Goal: Information Seeking & Learning: Check status

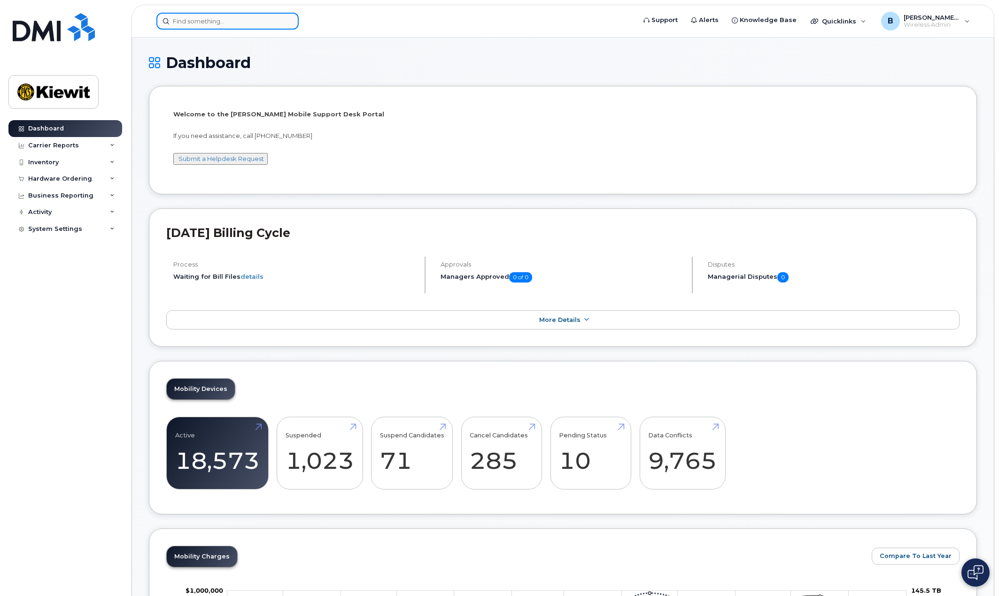
click at [202, 20] on input at bounding box center [227, 21] width 142 height 17
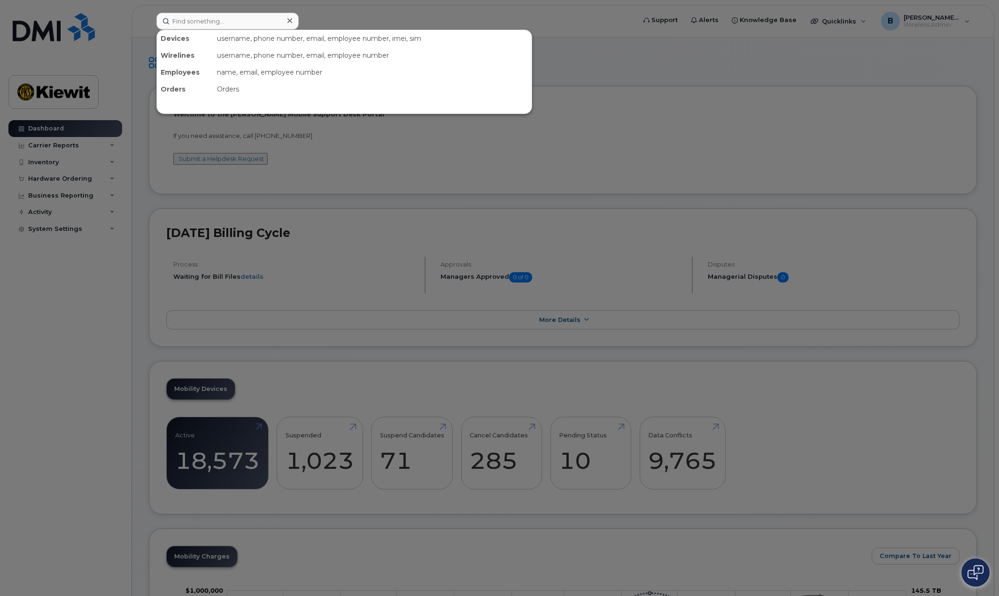
click at [518, 76] on div "name, email, employee number" at bounding box center [372, 72] width 318 height 17
click at [116, 206] on div at bounding box center [499, 298] width 999 height 596
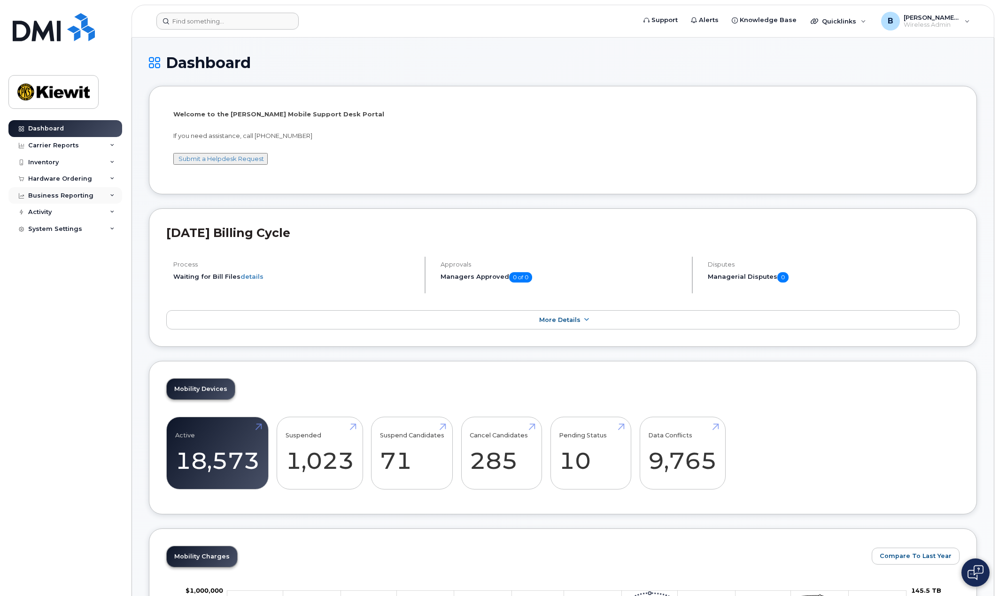
click at [111, 194] on icon at bounding box center [112, 195] width 5 height 5
click at [113, 183] on div "Hardware Ordering" at bounding box center [65, 178] width 114 height 17
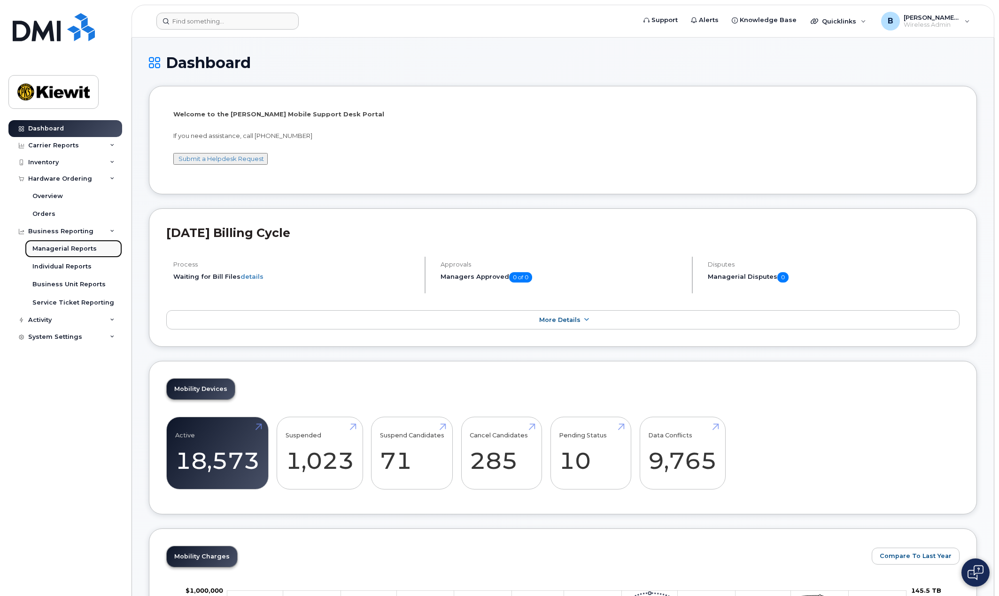
click at [81, 248] on div "Managerial Reports" at bounding box center [64, 249] width 64 height 8
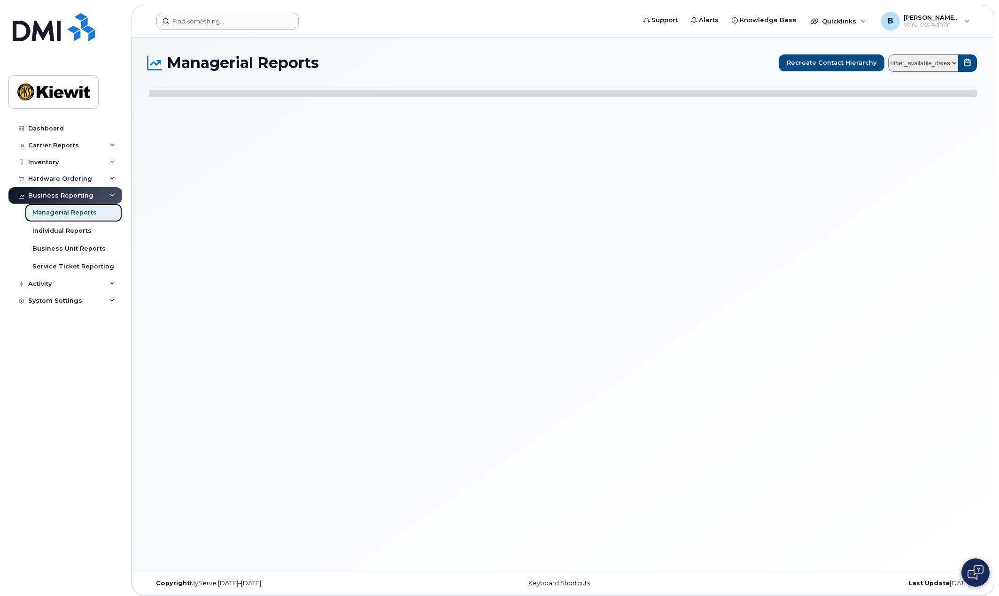
select select
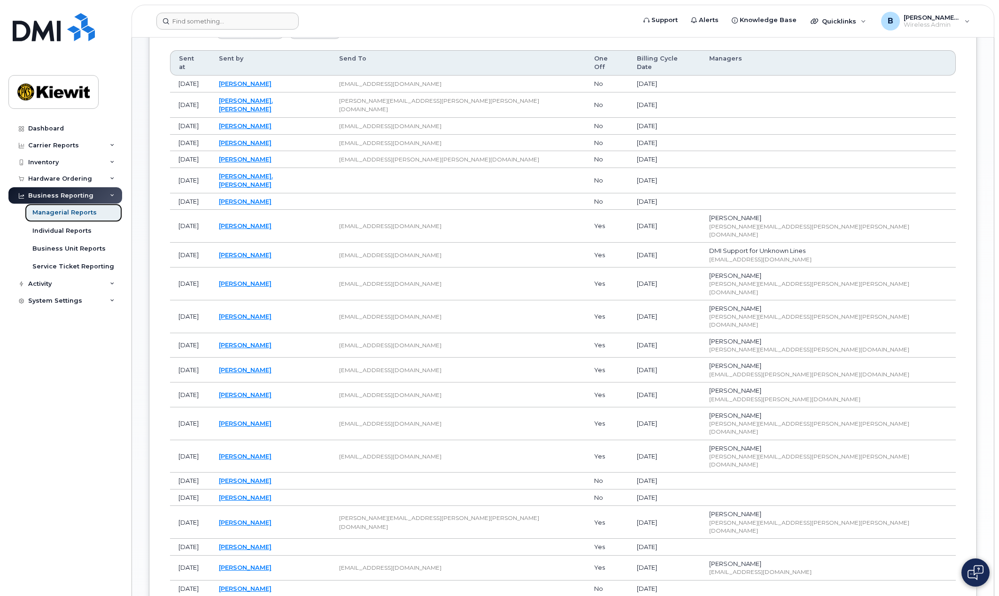
scroll to position [540, 0]
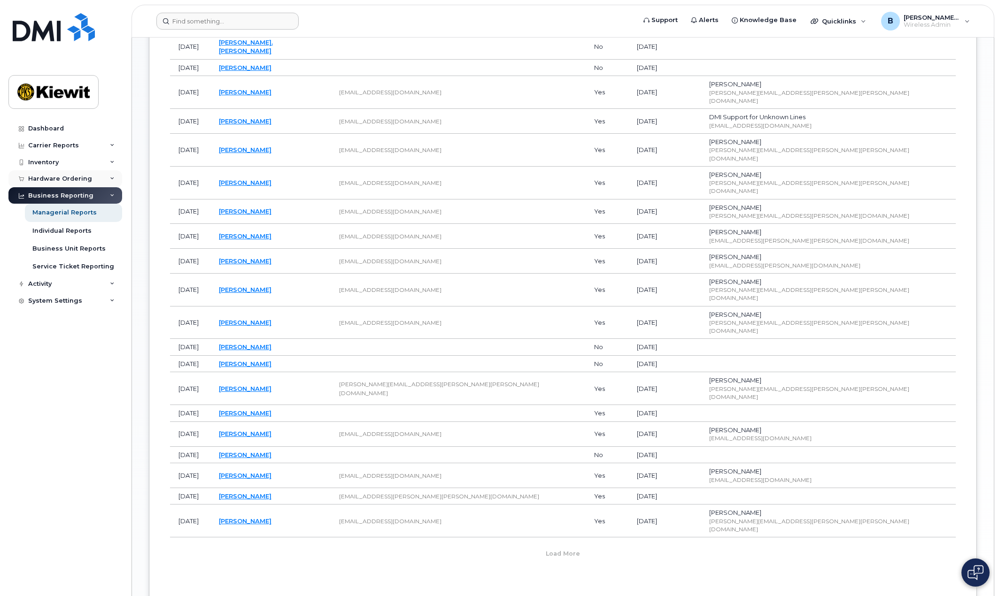
click at [110, 177] on icon at bounding box center [112, 179] width 5 height 5
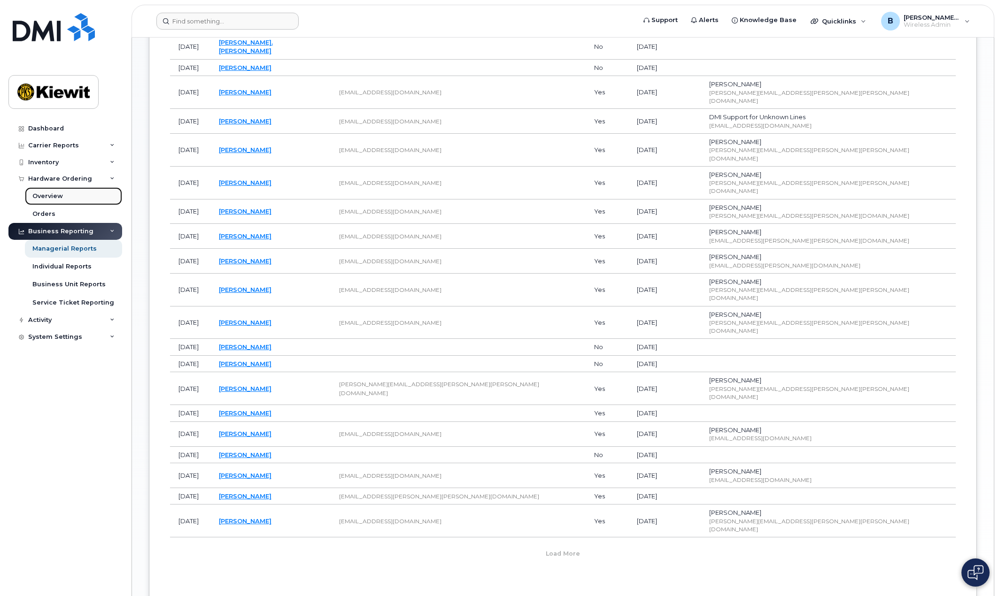
click at [55, 196] on div "Overview" at bounding box center [47, 196] width 31 height 8
click at [72, 268] on div "Individual Reports" at bounding box center [61, 266] width 59 height 8
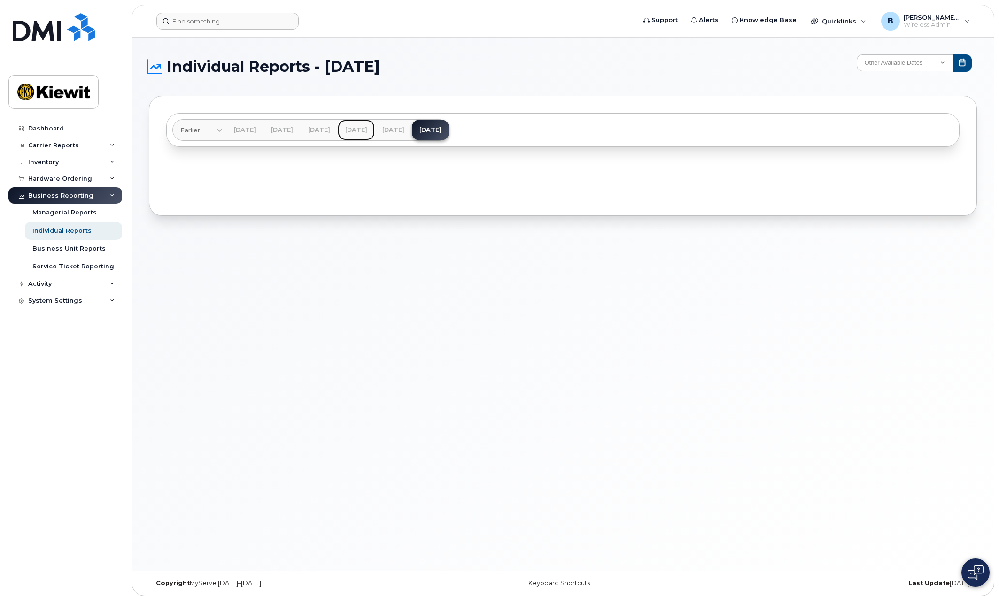
click at [375, 125] on link "[DATE]" at bounding box center [356, 130] width 37 height 21
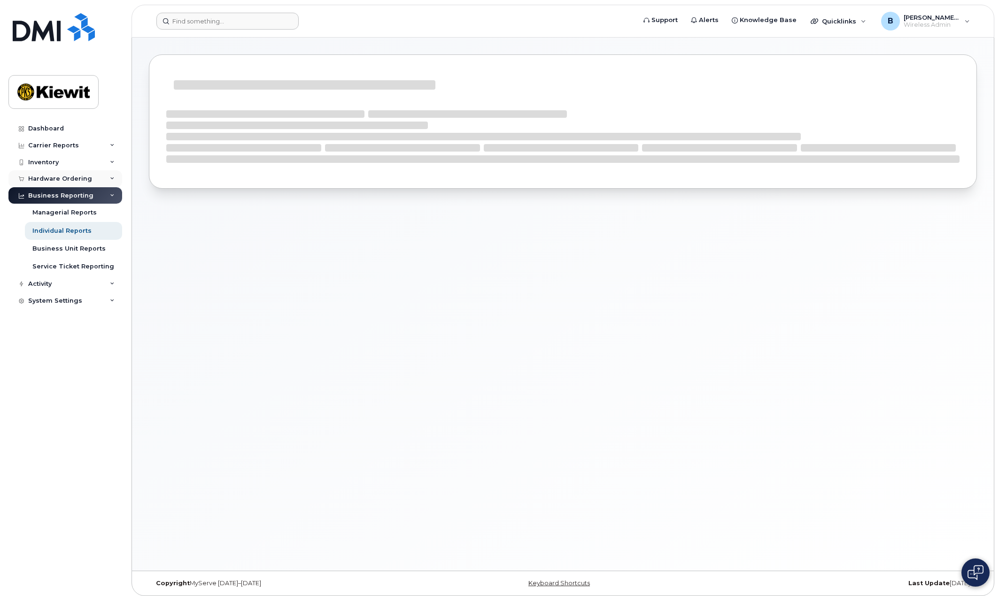
click at [108, 177] on div "Hardware Ordering" at bounding box center [65, 178] width 114 height 17
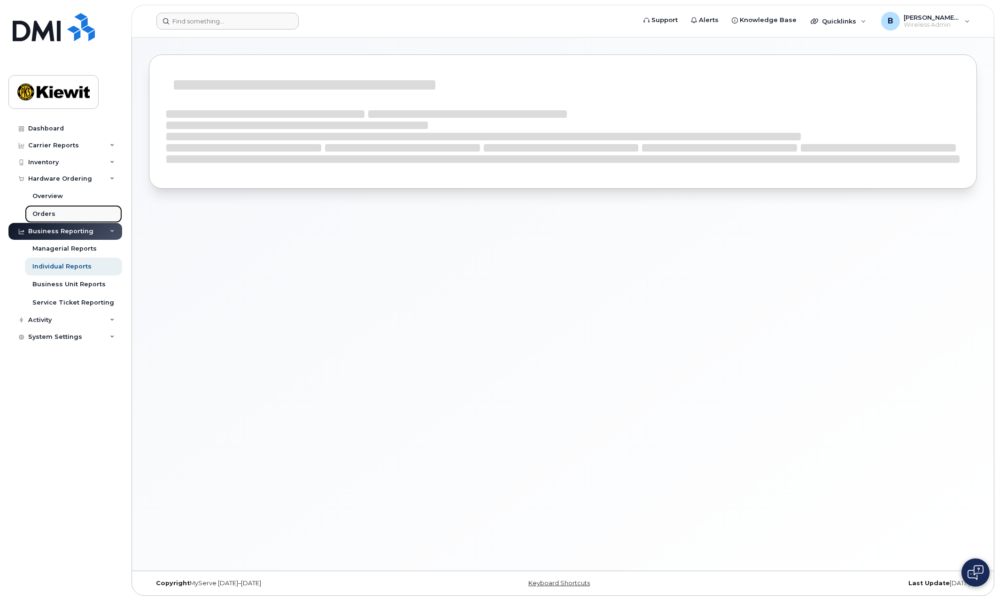
click at [49, 212] on div "Orders" at bounding box center [43, 214] width 23 height 8
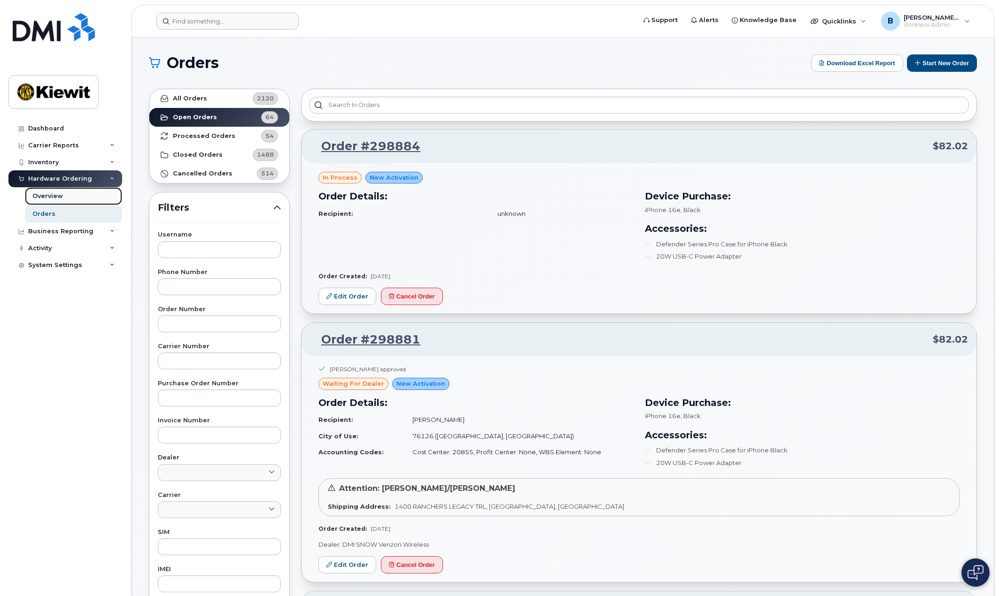
click at [55, 197] on div "Overview" at bounding box center [47, 196] width 31 height 8
click at [108, 162] on div "Inventory" at bounding box center [65, 162] width 114 height 17
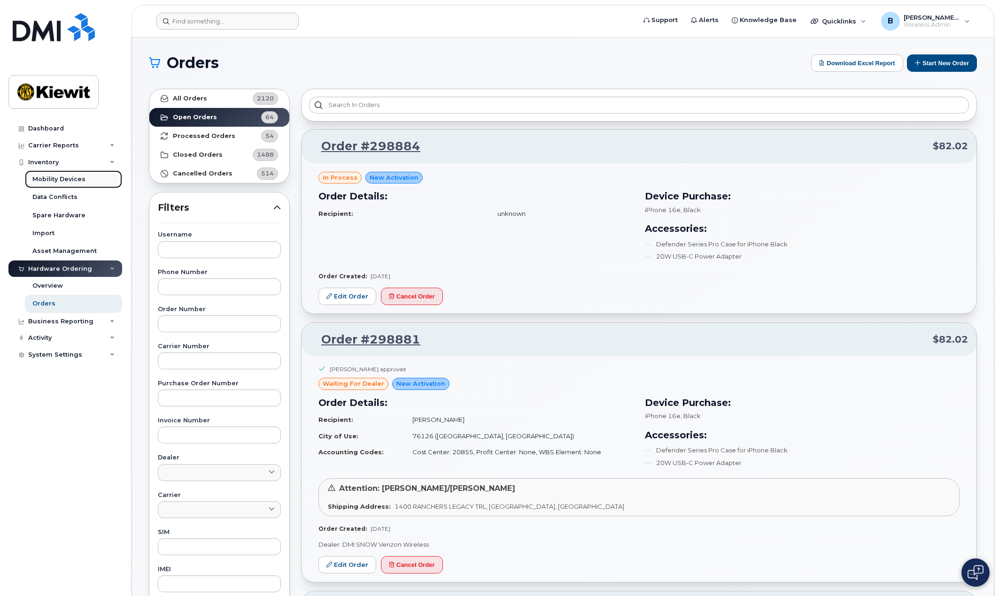
click at [72, 181] on div "Mobility Devices" at bounding box center [58, 179] width 53 height 8
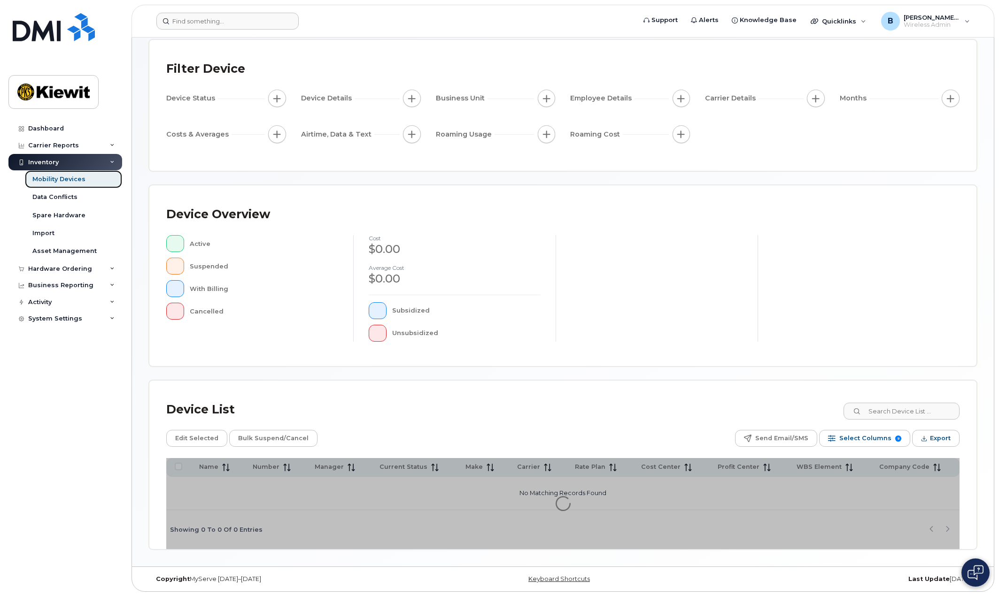
scroll to position [49, 0]
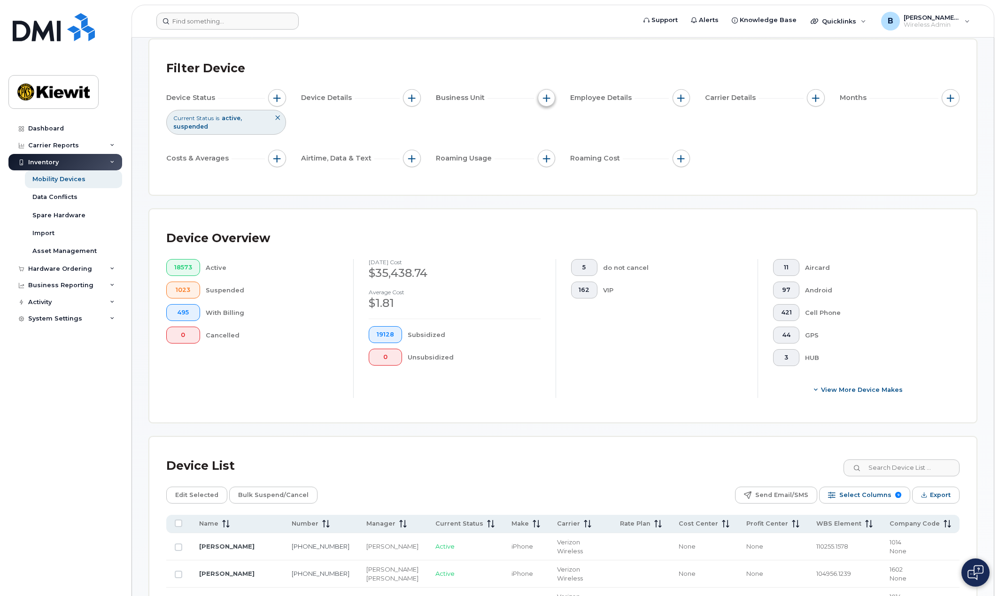
click at [546, 98] on span "button" at bounding box center [547, 98] width 8 height 8
click at [550, 142] on input "Cost Center" at bounding box center [549, 142] width 8 height 8
checkbox input "true"
click at [635, 177] on input "text" at bounding box center [609, 181] width 82 height 8
type input "106370"
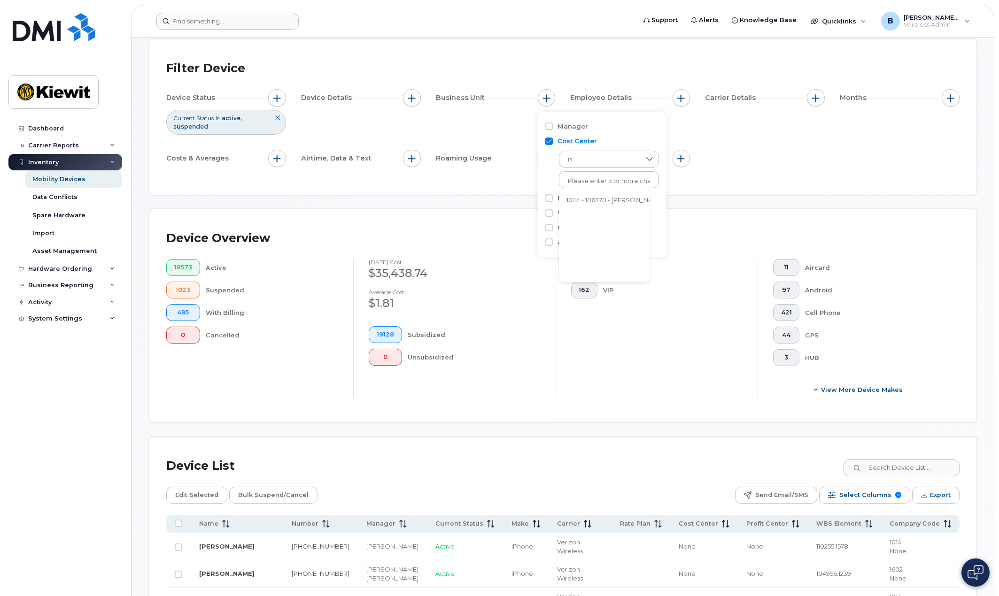
click at [619, 200] on li "1044 - 106370 - [PERSON_NAME] Infrastructure [GEOGRAPHIC_DATA]." at bounding box center [670, 200] width 223 height 17
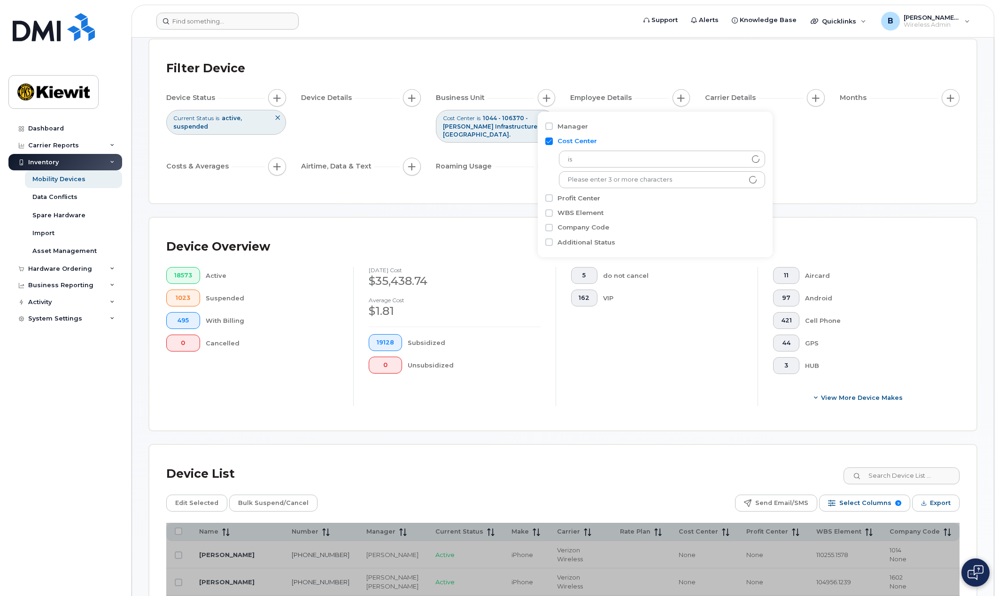
click at [894, 159] on div "Device Status Current Status is active suspended Device Details Business Unit C…" at bounding box center [562, 134] width 793 height 90
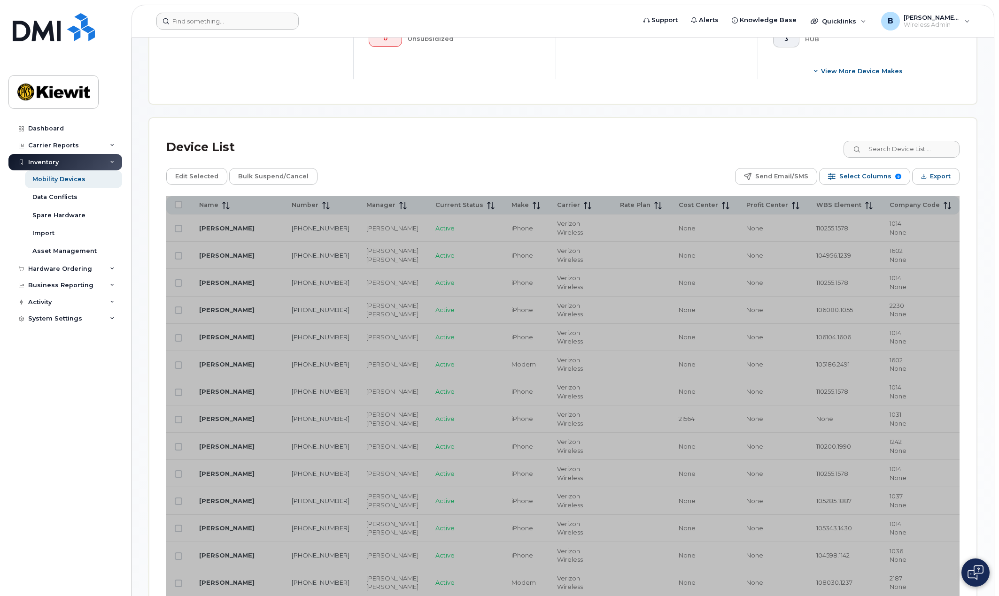
scroll to position [378, 0]
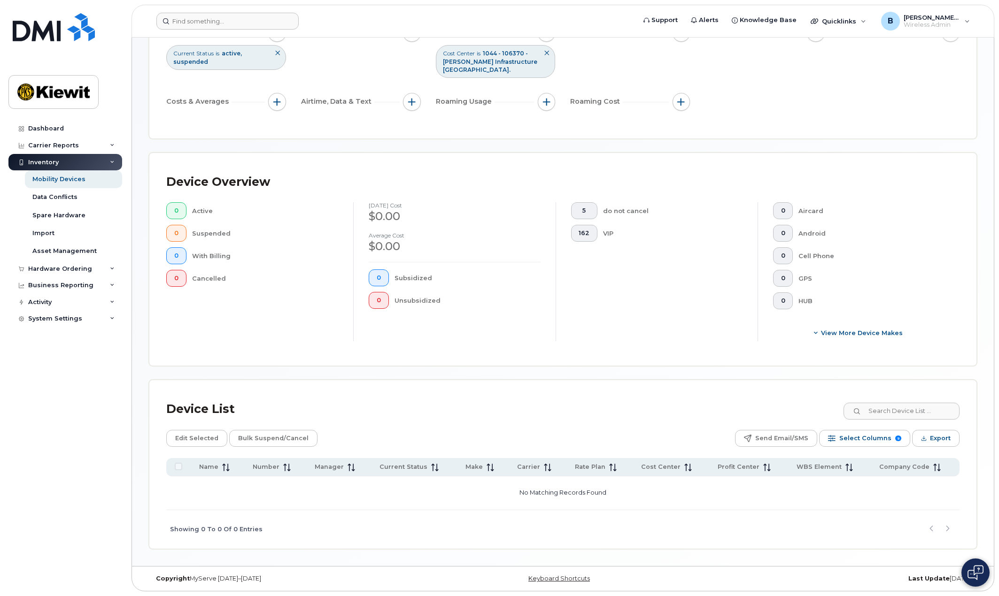
scroll to position [106, 0]
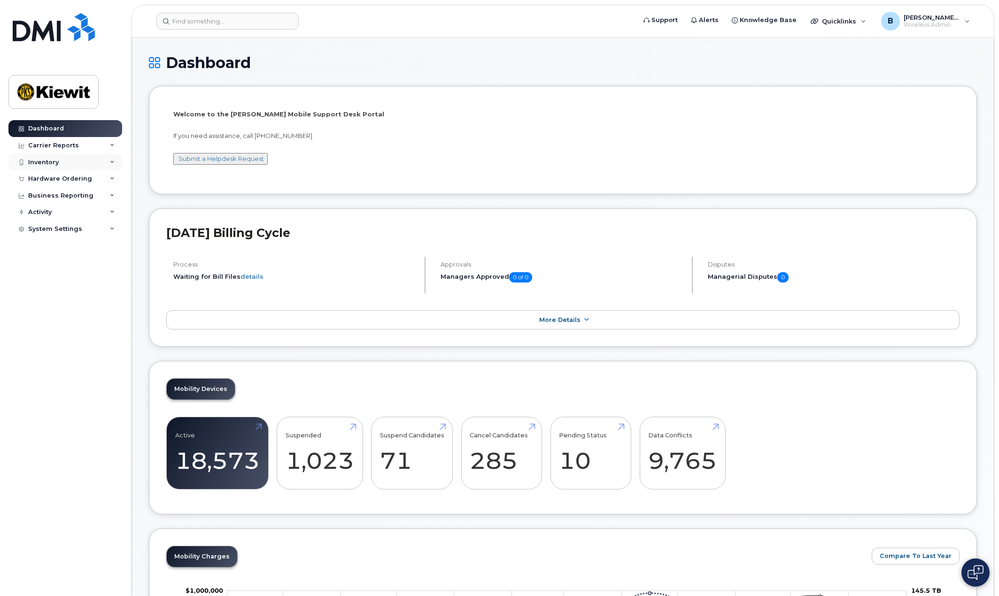
click at [57, 160] on div "Inventory" at bounding box center [43, 163] width 31 height 8
click at [50, 179] on div "Mobility Devices" at bounding box center [58, 179] width 53 height 8
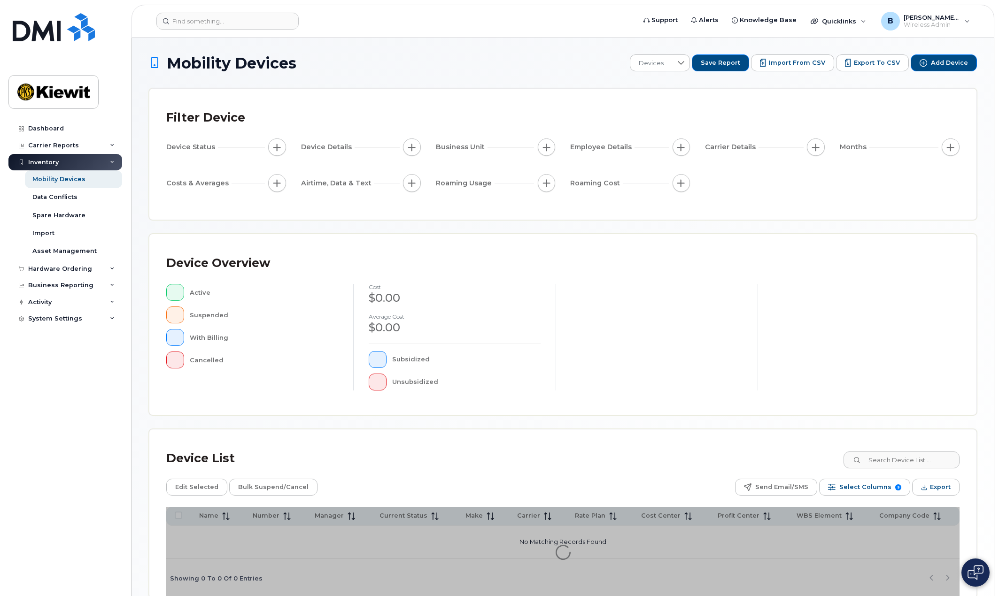
drag, startPoint x: 532, startPoint y: 104, endPoint x: 537, endPoint y: 111, distance: 8.7
click at [532, 104] on div "Filter Device Device Status Device Details Business Unit Employee Details Carri…" at bounding box center [562, 154] width 827 height 131
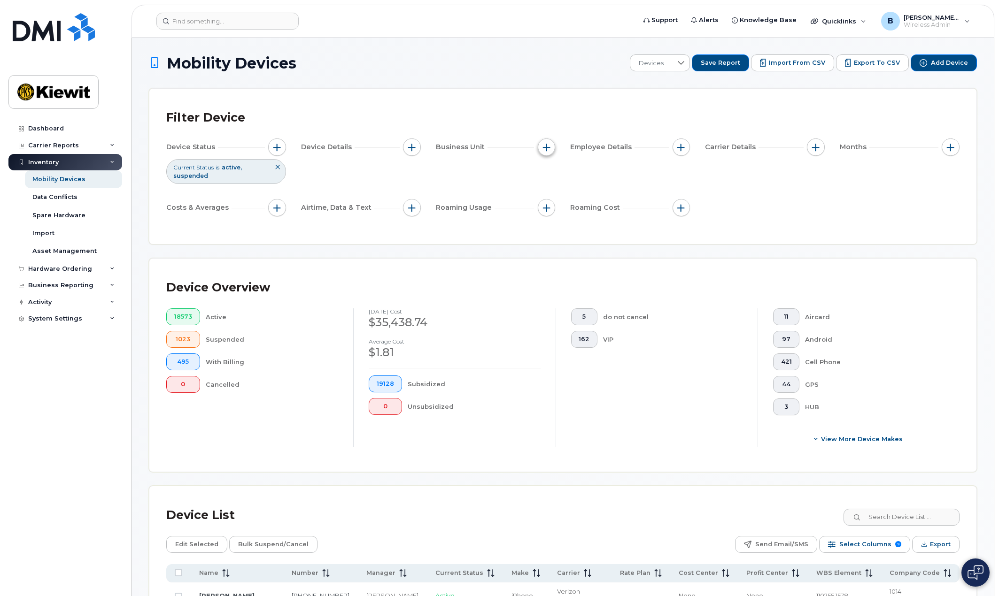
click at [546, 151] on span "button" at bounding box center [547, 148] width 8 height 8
click at [546, 191] on input "Cost Center" at bounding box center [549, 191] width 8 height 8
checkbox input "true"
click at [620, 232] on input "text" at bounding box center [609, 230] width 82 height 8
type input "106370"
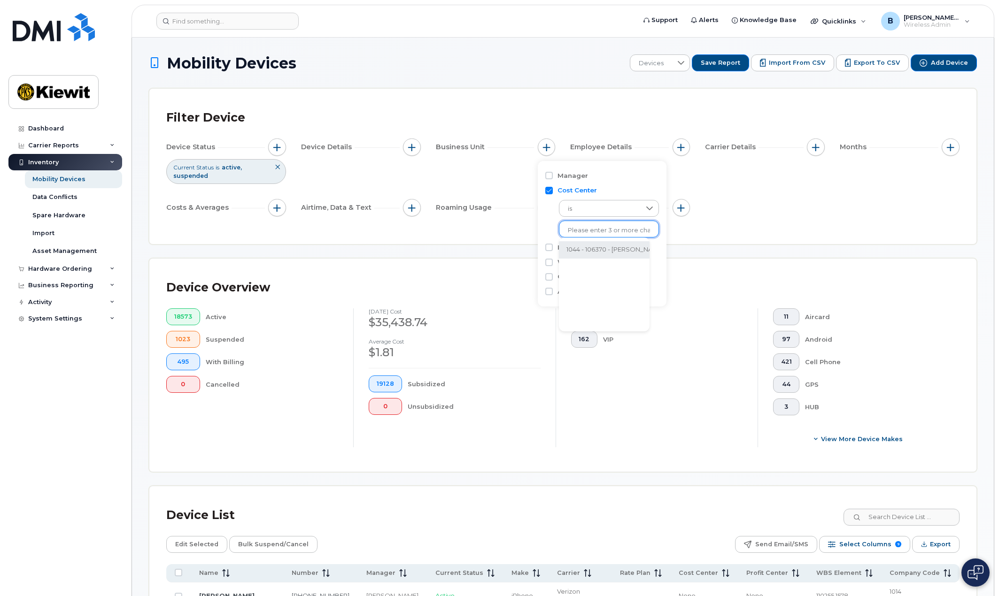
click at [618, 244] on li "1044 - 106370 - [PERSON_NAME] Infrastructure [GEOGRAPHIC_DATA]." at bounding box center [670, 249] width 223 height 17
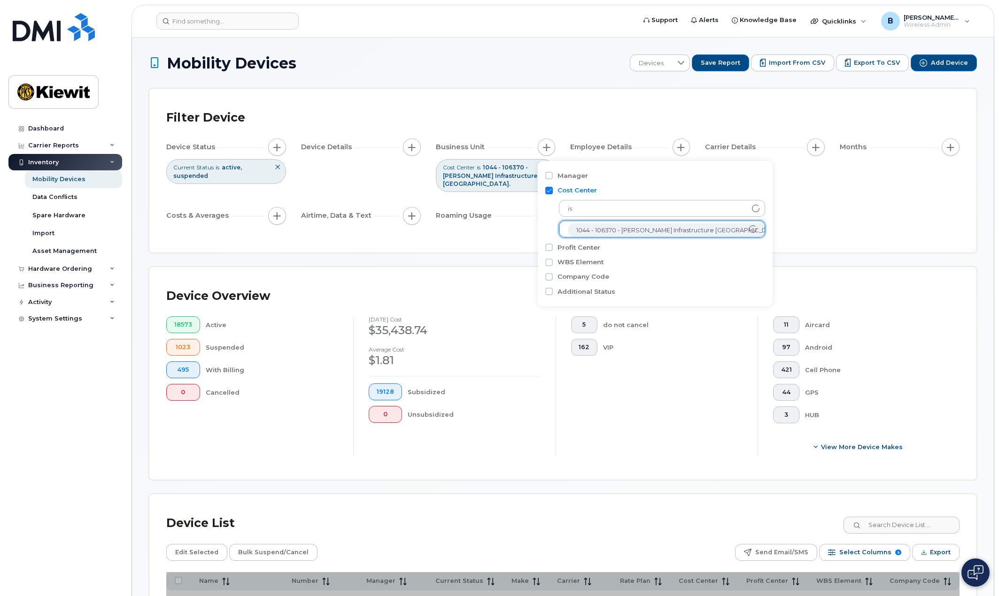
scroll to position [19, 0]
click at [835, 219] on div "Device Status Current Status is active suspended Device Details Business Unit C…" at bounding box center [562, 184] width 793 height 90
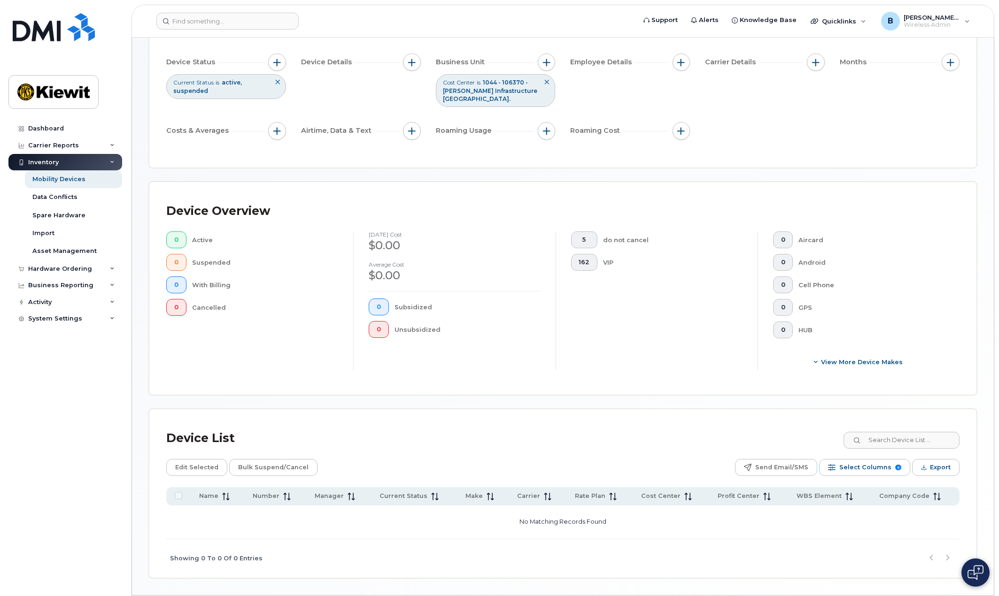
scroll to position [106, 0]
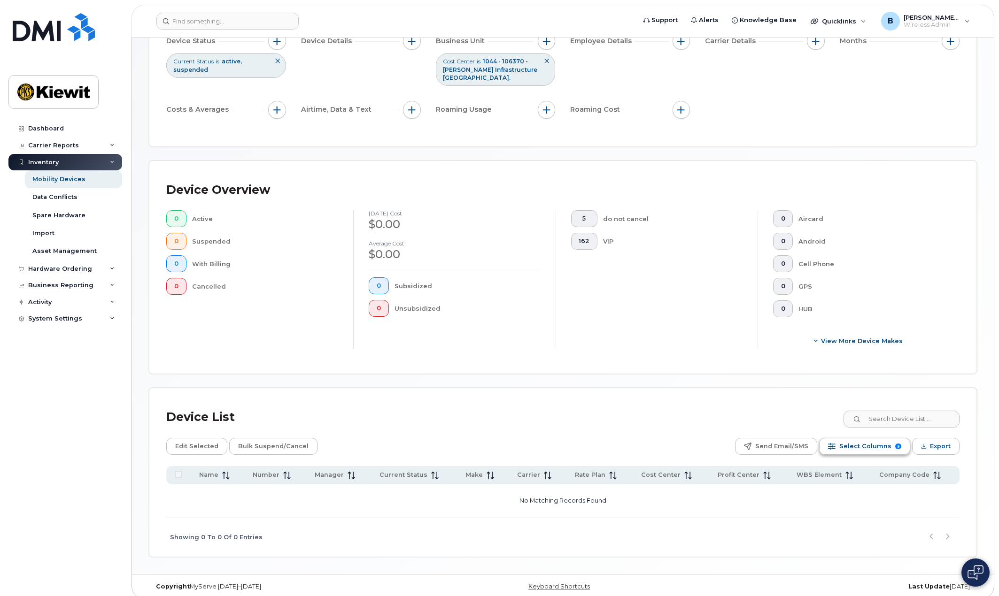
click at [860, 440] on span "Select Columns" at bounding box center [865, 447] width 52 height 14
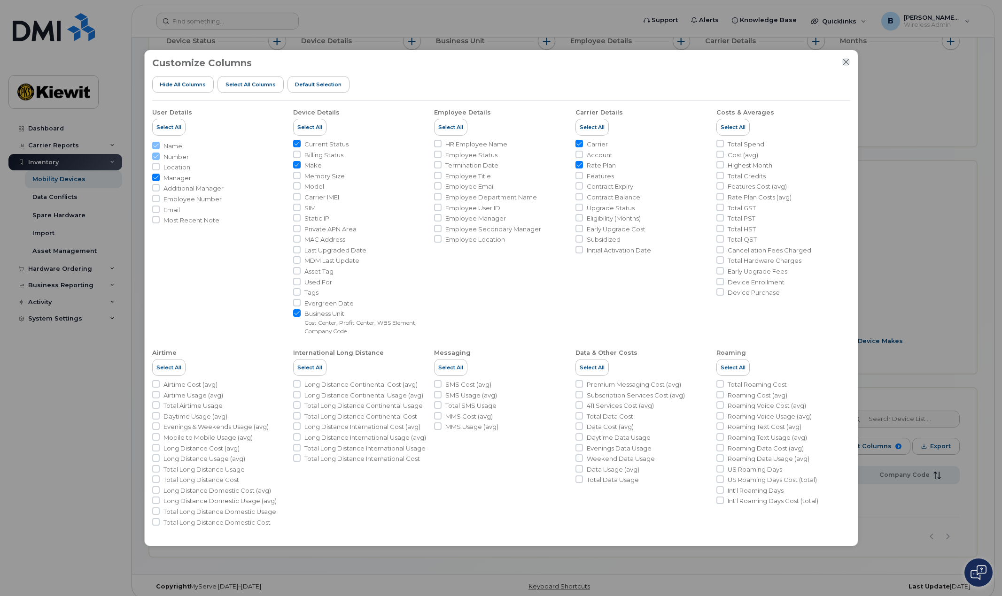
click at [845, 61] on icon "Close" at bounding box center [846, 62] width 8 height 8
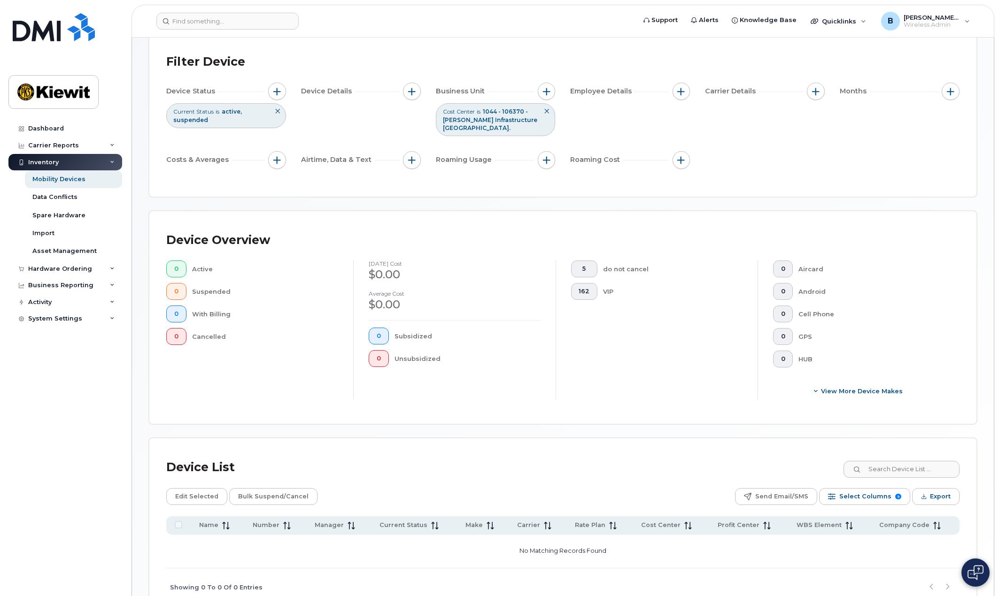
scroll to position [0, 0]
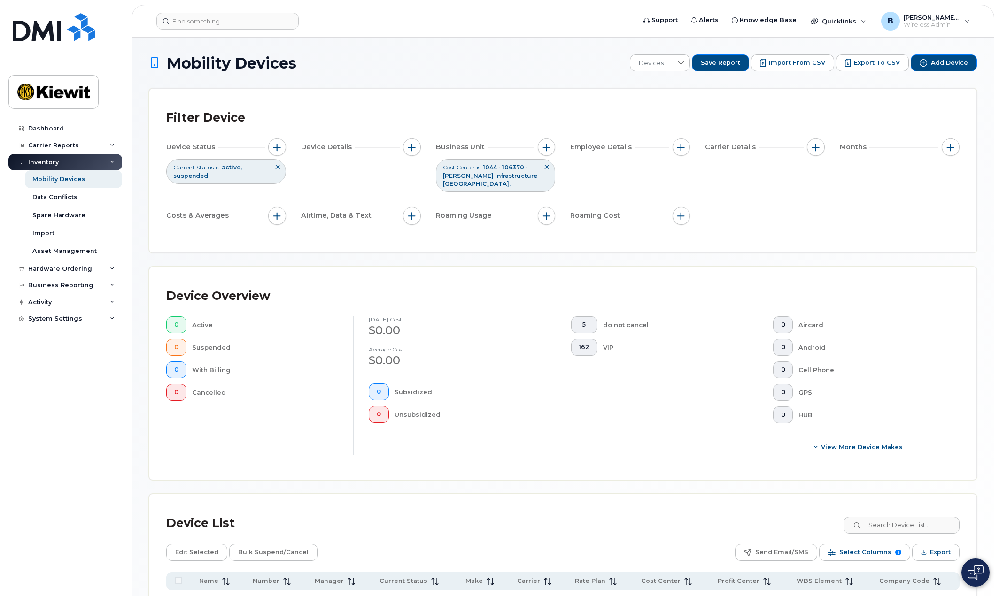
click at [276, 169] on icon at bounding box center [278, 167] width 6 height 6
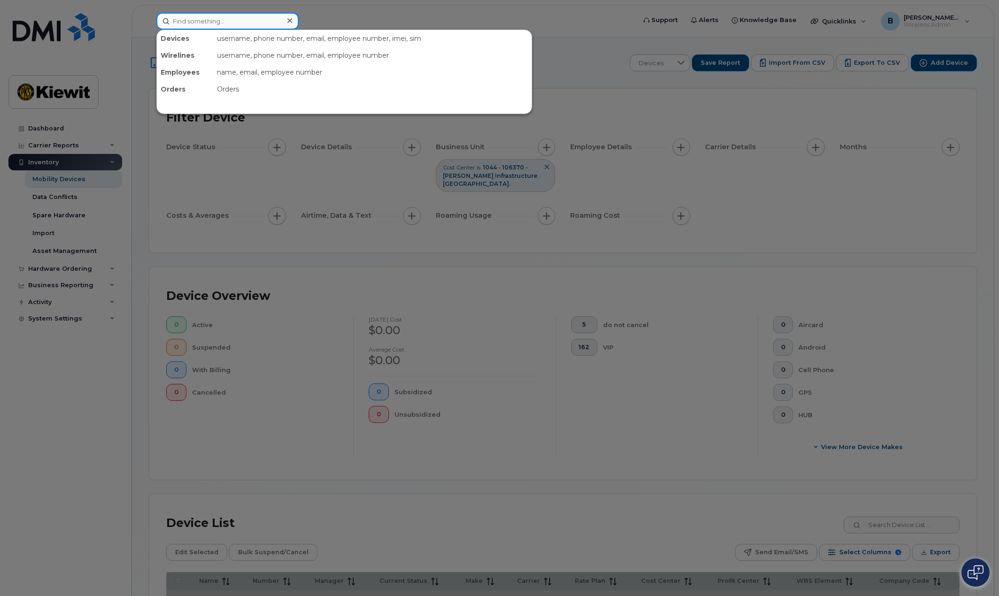
click at [271, 24] on input at bounding box center [227, 21] width 142 height 17
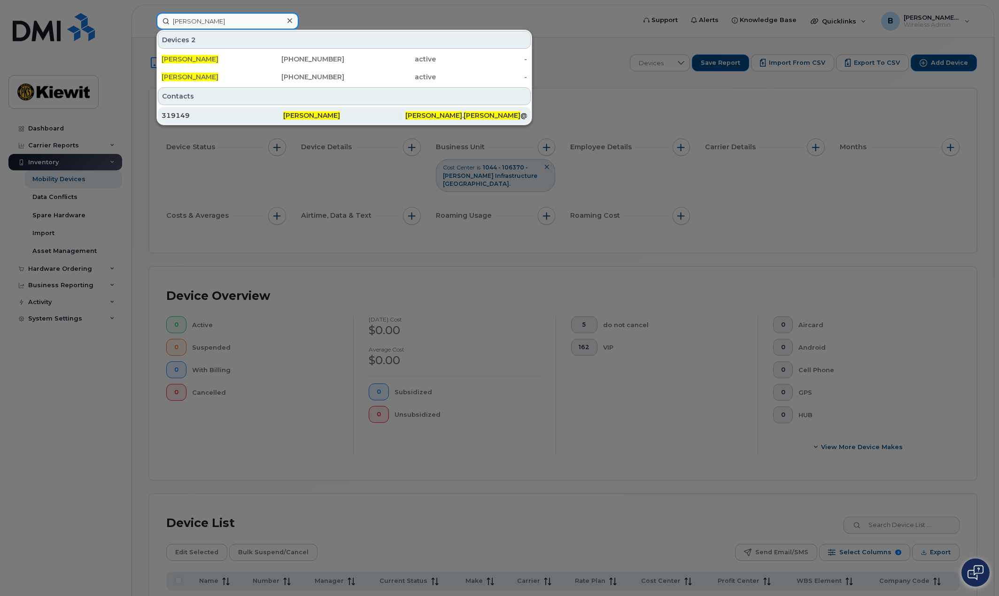
type input "kendall edmondson"
click at [331, 114] on span "Kendall Edmondson" at bounding box center [311, 115] width 57 height 8
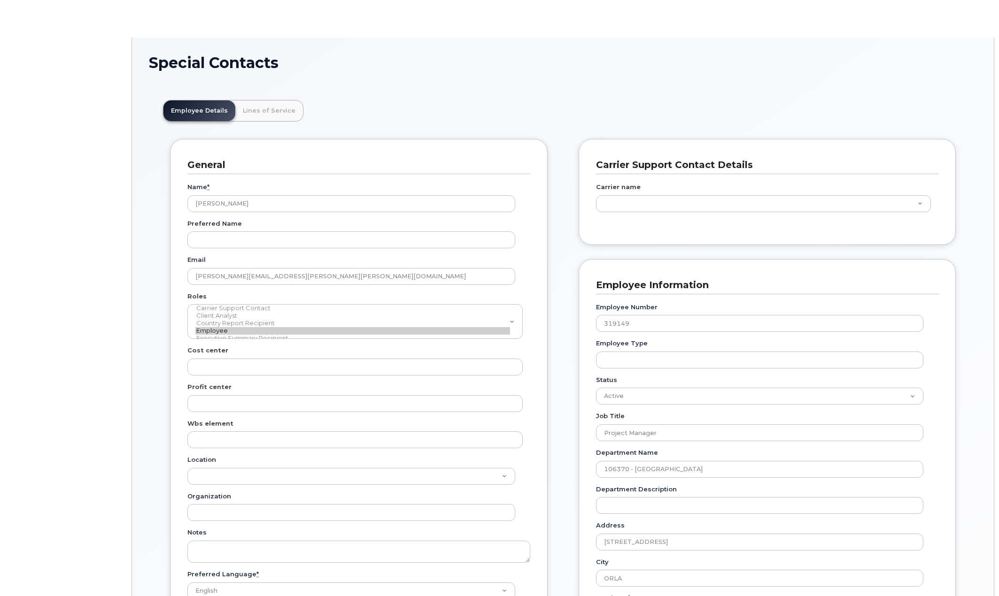
scroll to position [28, 0]
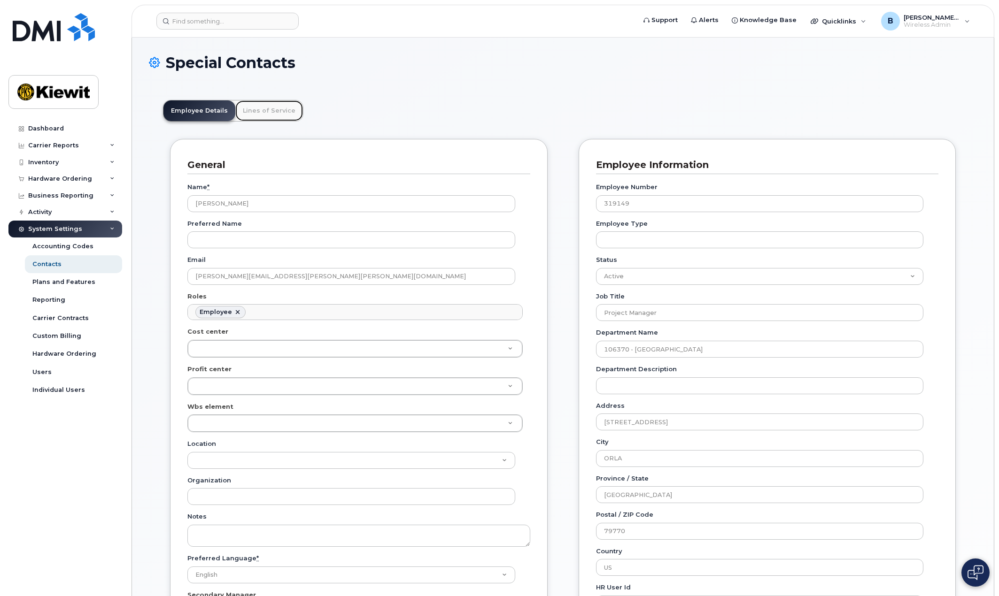
click at [261, 112] on link "Lines of Service" at bounding box center [269, 110] width 68 height 21
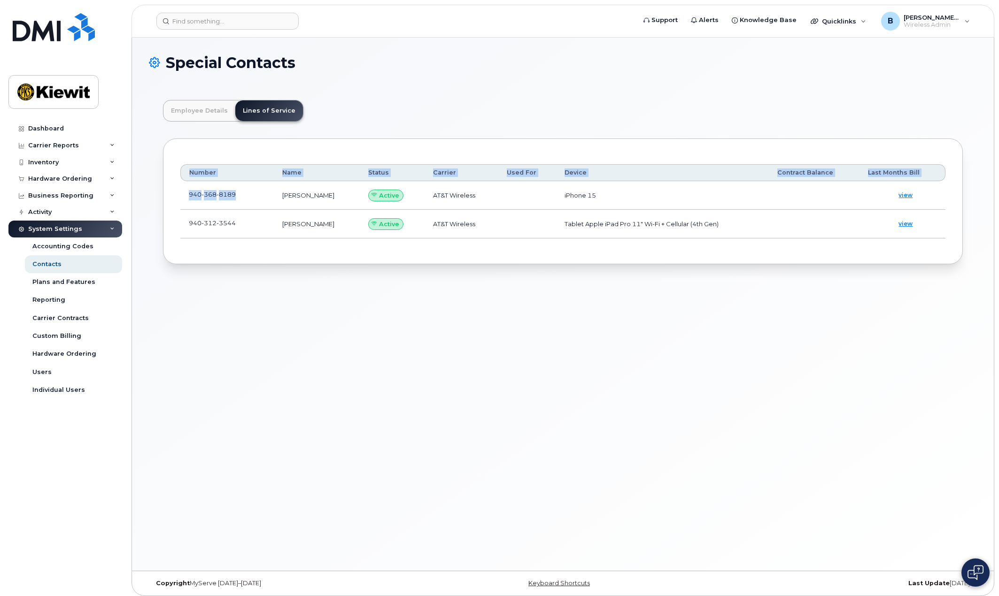
drag, startPoint x: 235, startPoint y: 193, endPoint x: 177, endPoint y: 182, distance: 58.7
click at [177, 182] on div "Number Name Status Carrier Used For Device Contract Balance Last Months Bill 94…" at bounding box center [563, 202] width 800 height 126
click at [251, 198] on td "940 368 8189" at bounding box center [226, 195] width 93 height 29
drag, startPoint x: 236, startPoint y: 195, endPoint x: 187, endPoint y: 197, distance: 48.4
click at [187, 197] on td "940 368 8189" at bounding box center [226, 195] width 93 height 29
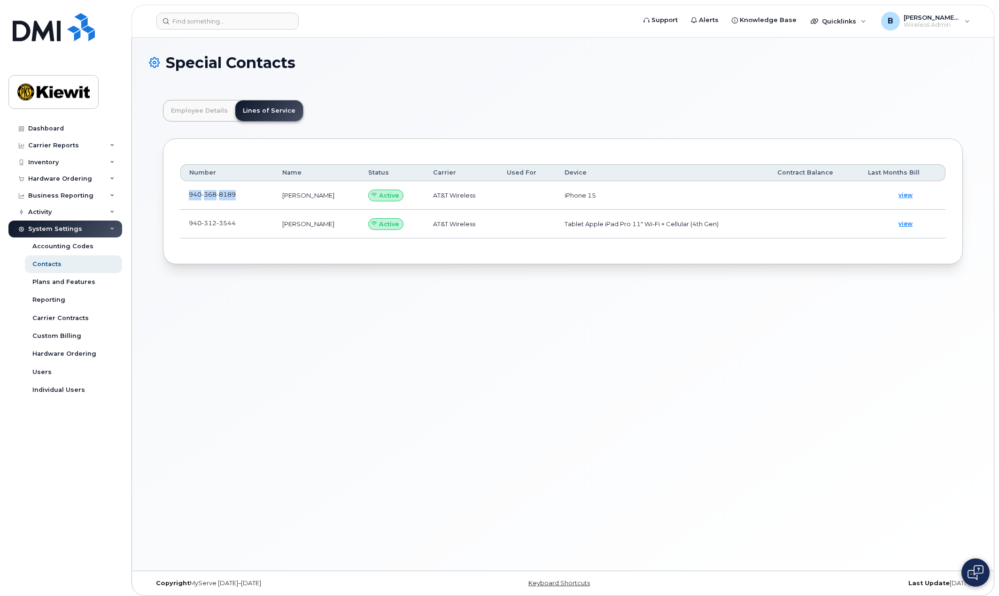
copy span "940 368 8189"
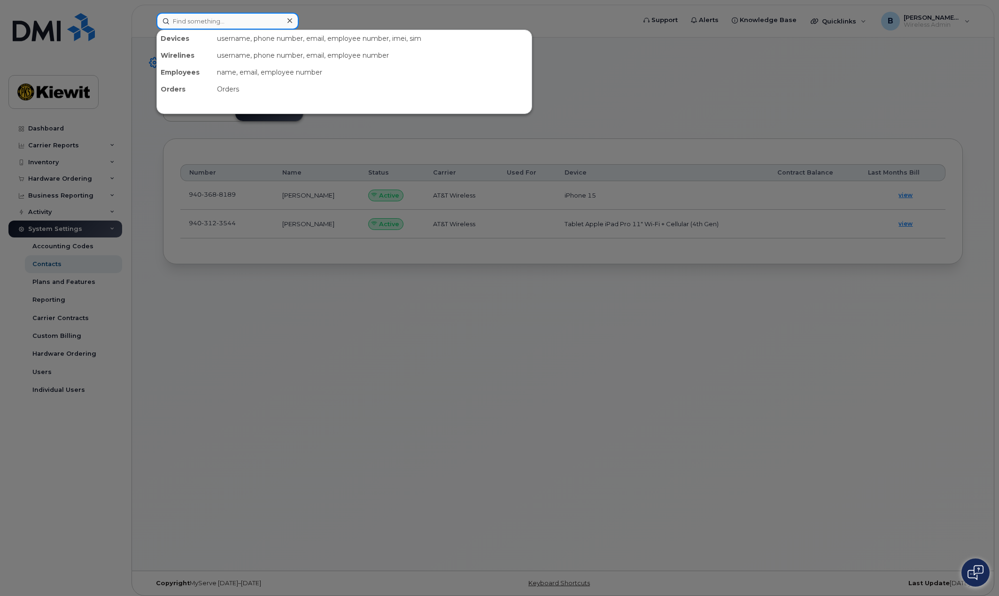
click at [196, 23] on input at bounding box center [227, 21] width 142 height 17
paste input "9403688189"
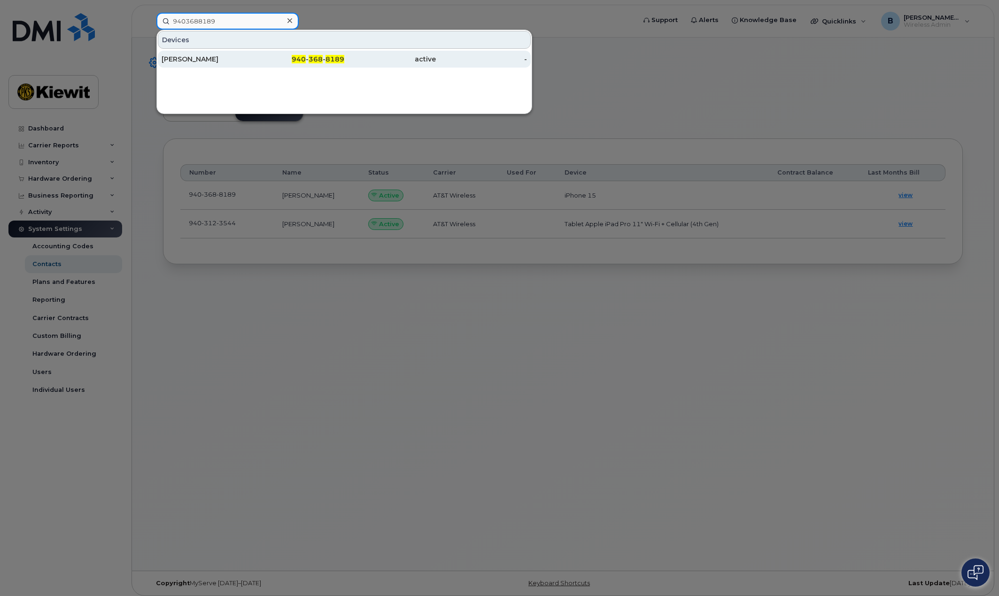
type input "9403688189"
click at [309, 61] on span "368" at bounding box center [316, 59] width 14 height 8
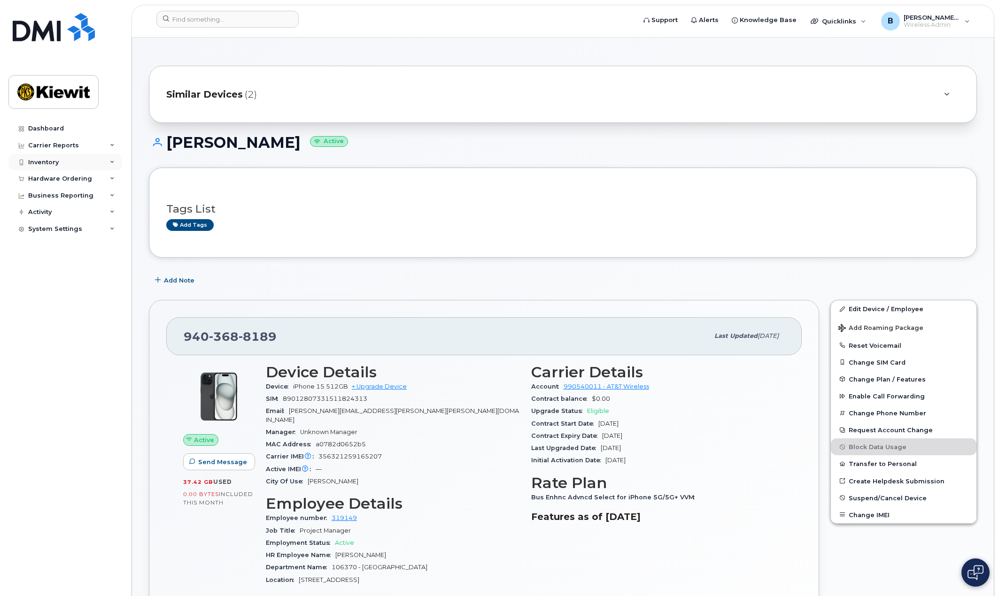
click at [62, 164] on div "Inventory" at bounding box center [65, 162] width 114 height 17
click at [63, 161] on div "Inventory" at bounding box center [65, 162] width 114 height 17
click at [73, 178] on div "Mobility Devices" at bounding box center [58, 179] width 53 height 8
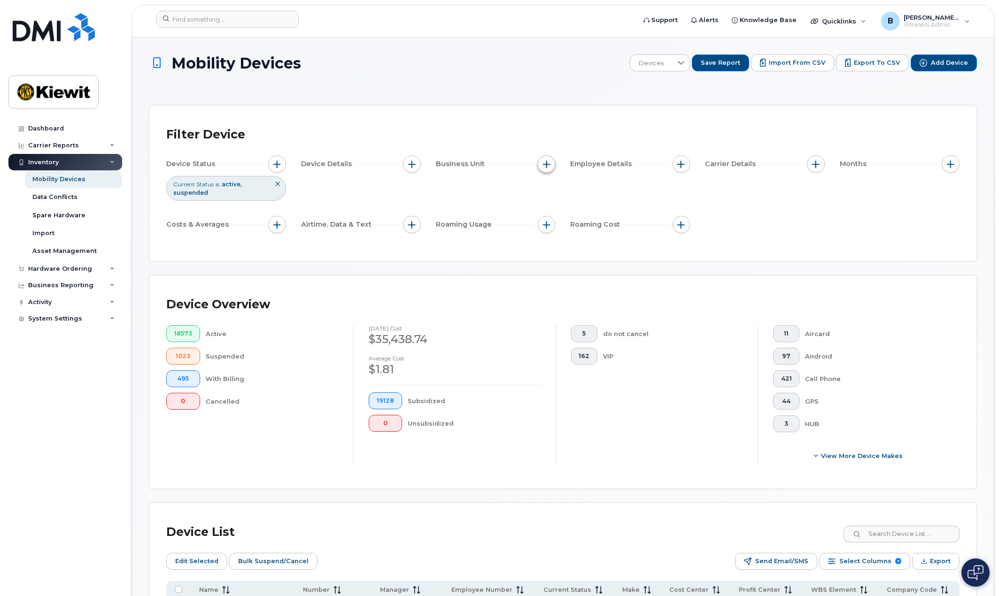
click at [551, 165] on button "button" at bounding box center [547, 164] width 18 height 18
click at [549, 237] on input "WBS Element" at bounding box center [549, 237] width 8 height 8
checkbox input "true"
click at [608, 274] on input "text" at bounding box center [609, 276] width 82 height 8
type input "106370.1096"
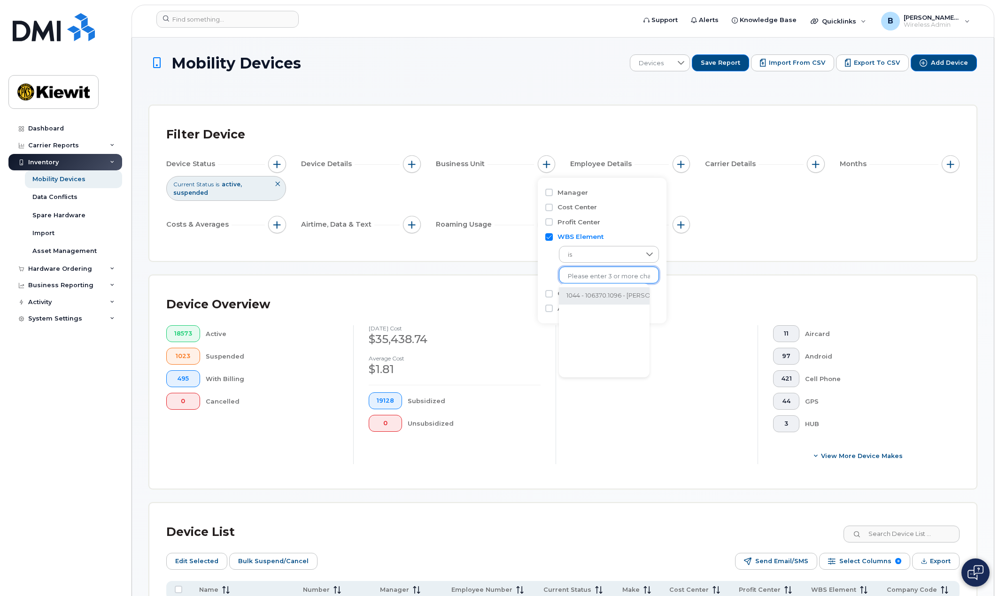
click at [634, 300] on li "1044 - 106370.1096 - Kiewit Infrastr South Co" at bounding box center [648, 295] width 179 height 17
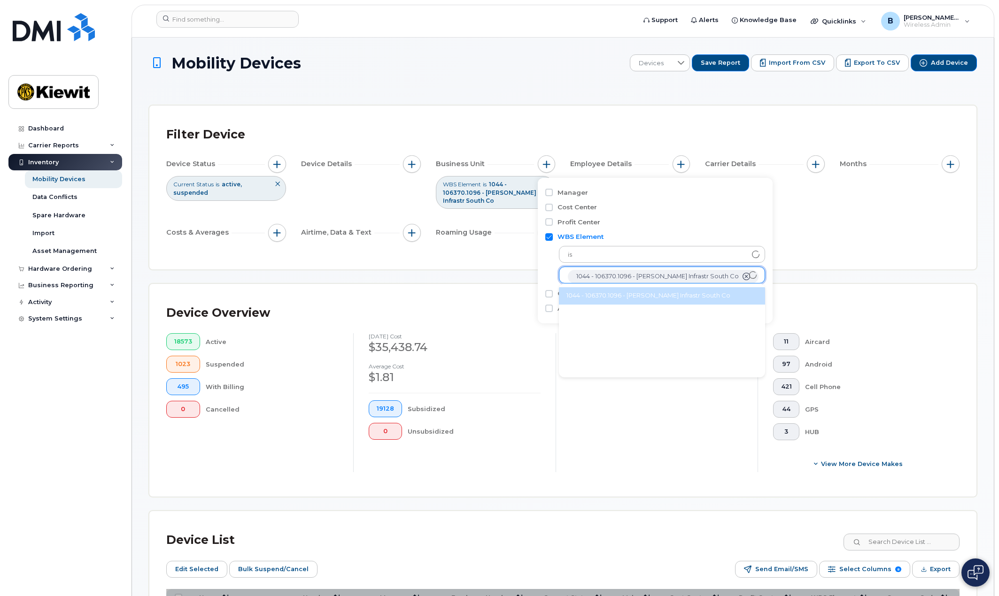
scroll to position [19, 0]
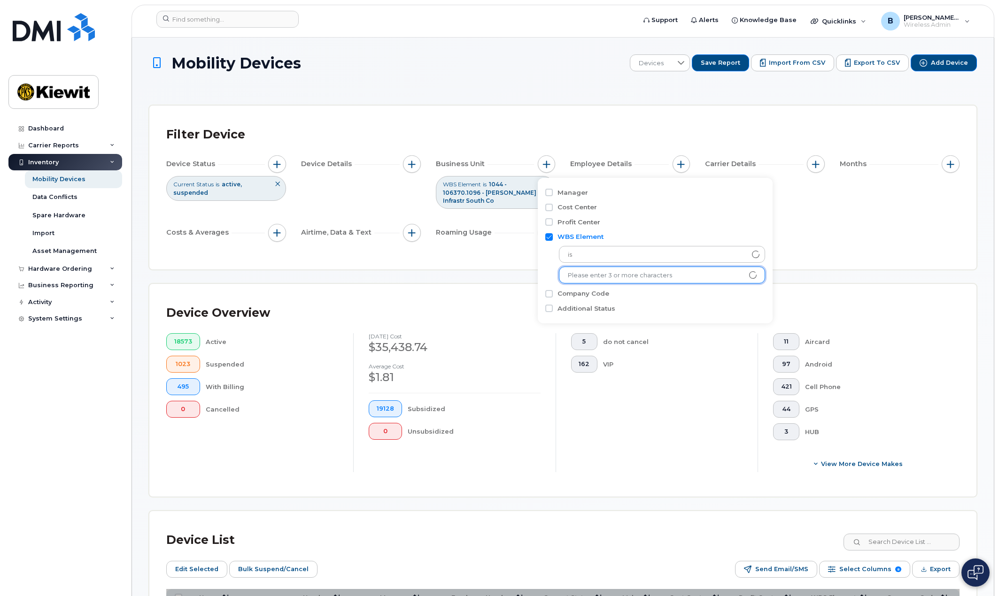
click at [882, 227] on div "Device Status Current Status is active suspended Device Details Business Unit W…" at bounding box center [562, 200] width 793 height 90
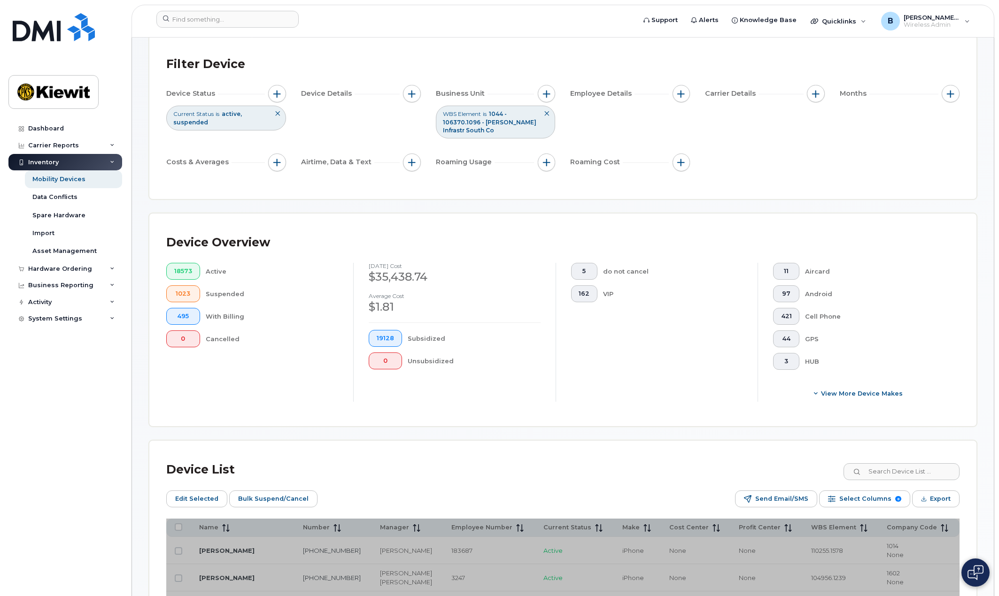
scroll to position [188, 0]
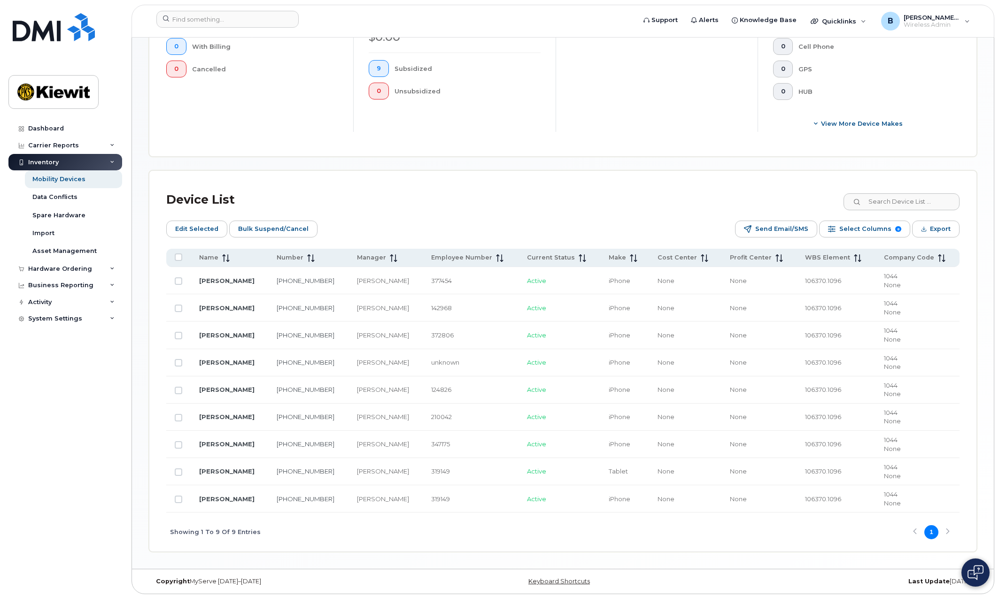
scroll to position [343, 0]
